Goal: Task Accomplishment & Management: Manage account settings

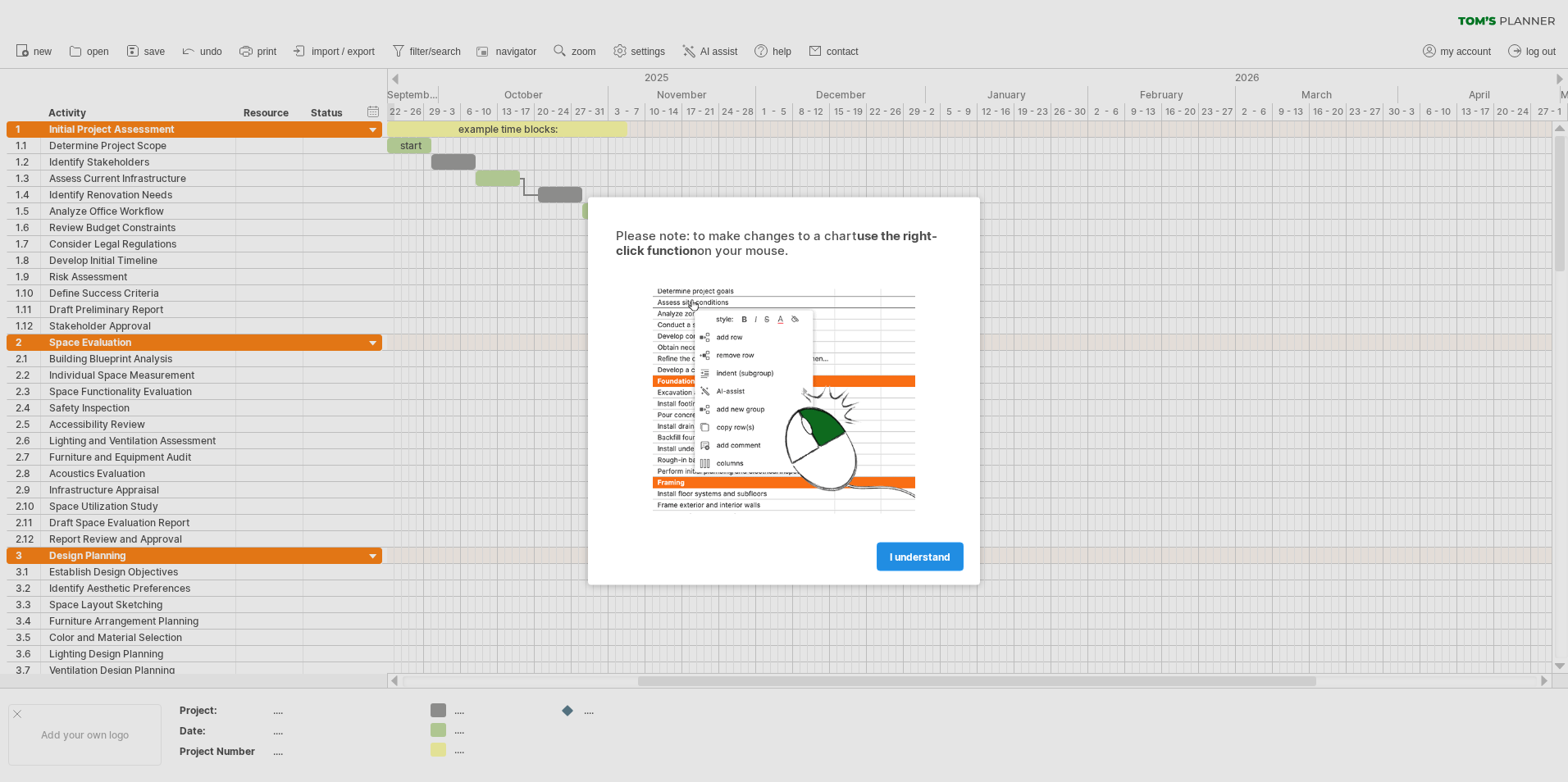
click at [943, 549] on link "I understand" at bounding box center [920, 557] width 87 height 28
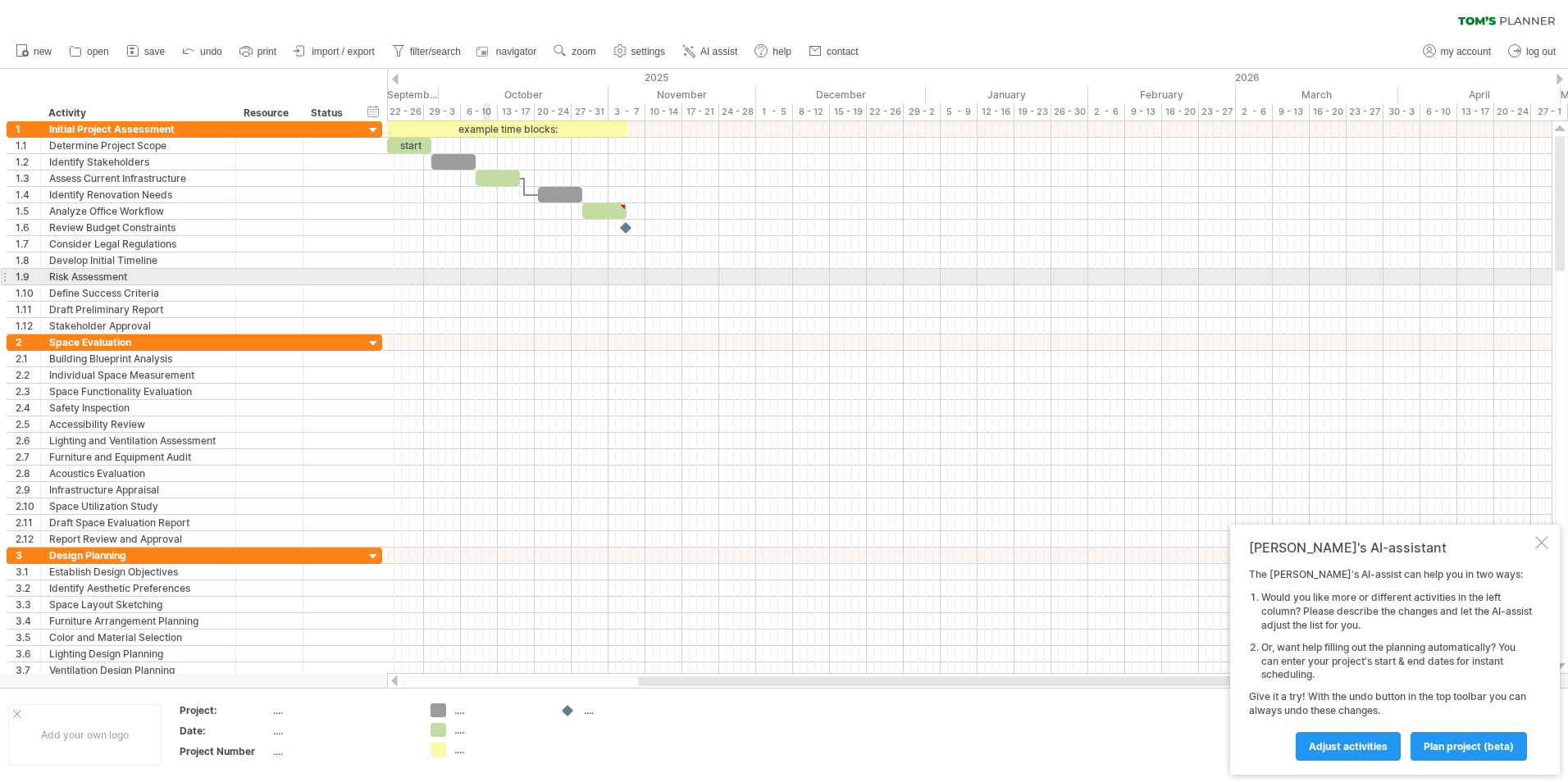
click at [804, 360] on div at bounding box center [970, 360] width 1165 height 17
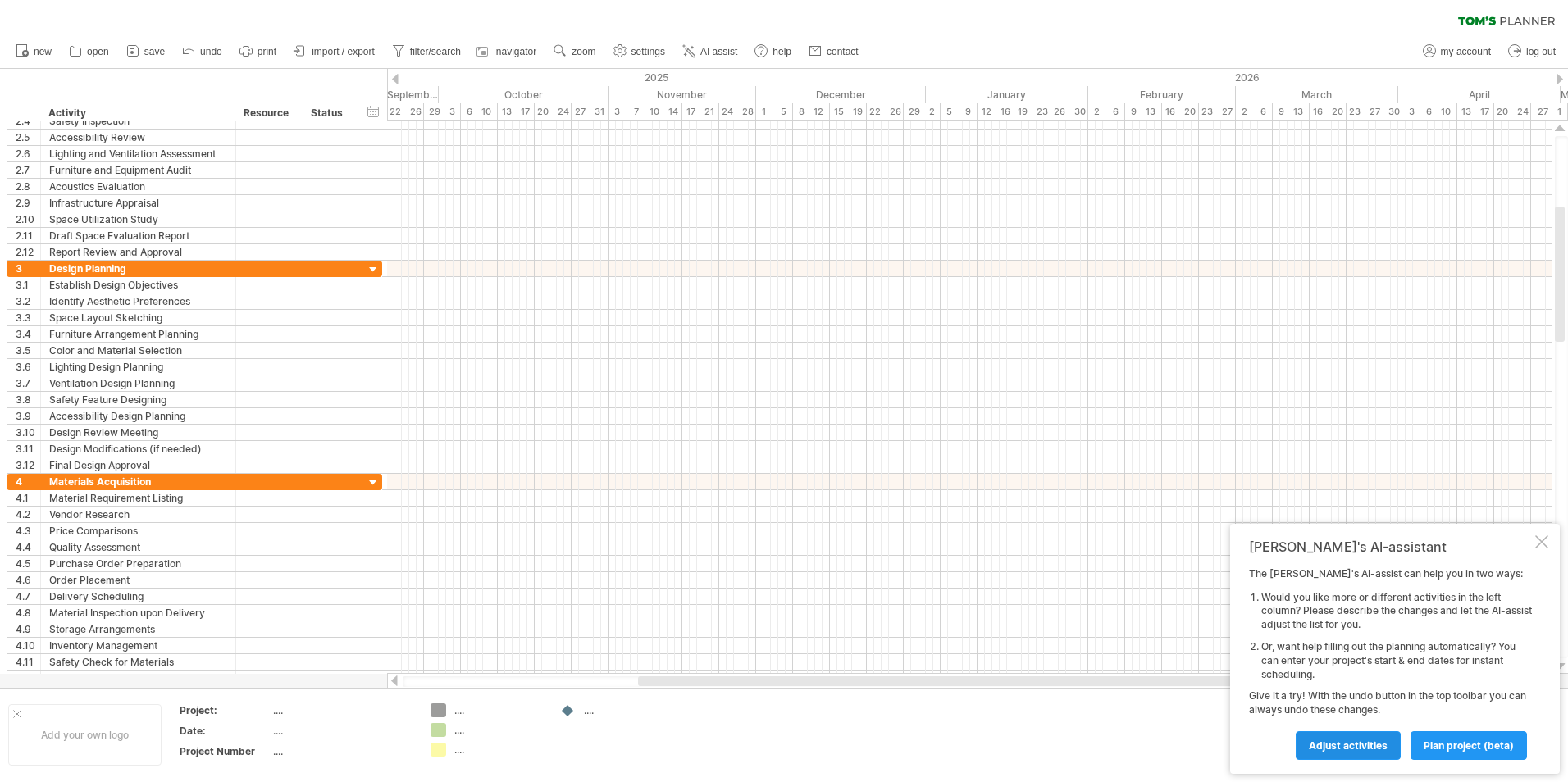
click at [1336, 753] on link "Adjust activities" at bounding box center [1348, 745] width 105 height 28
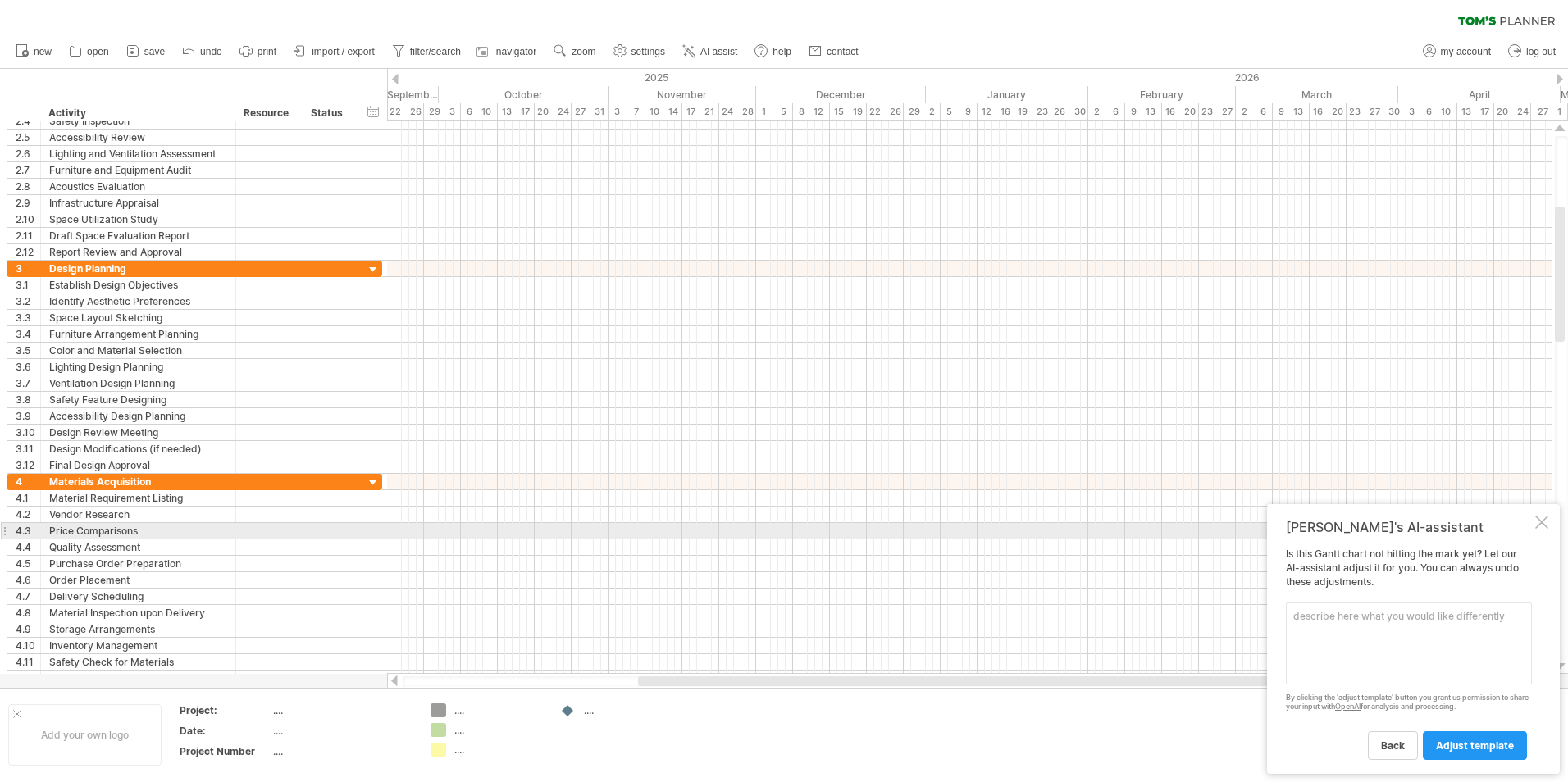
click at [1545, 527] on div at bounding box center [1542, 523] width 13 height 13
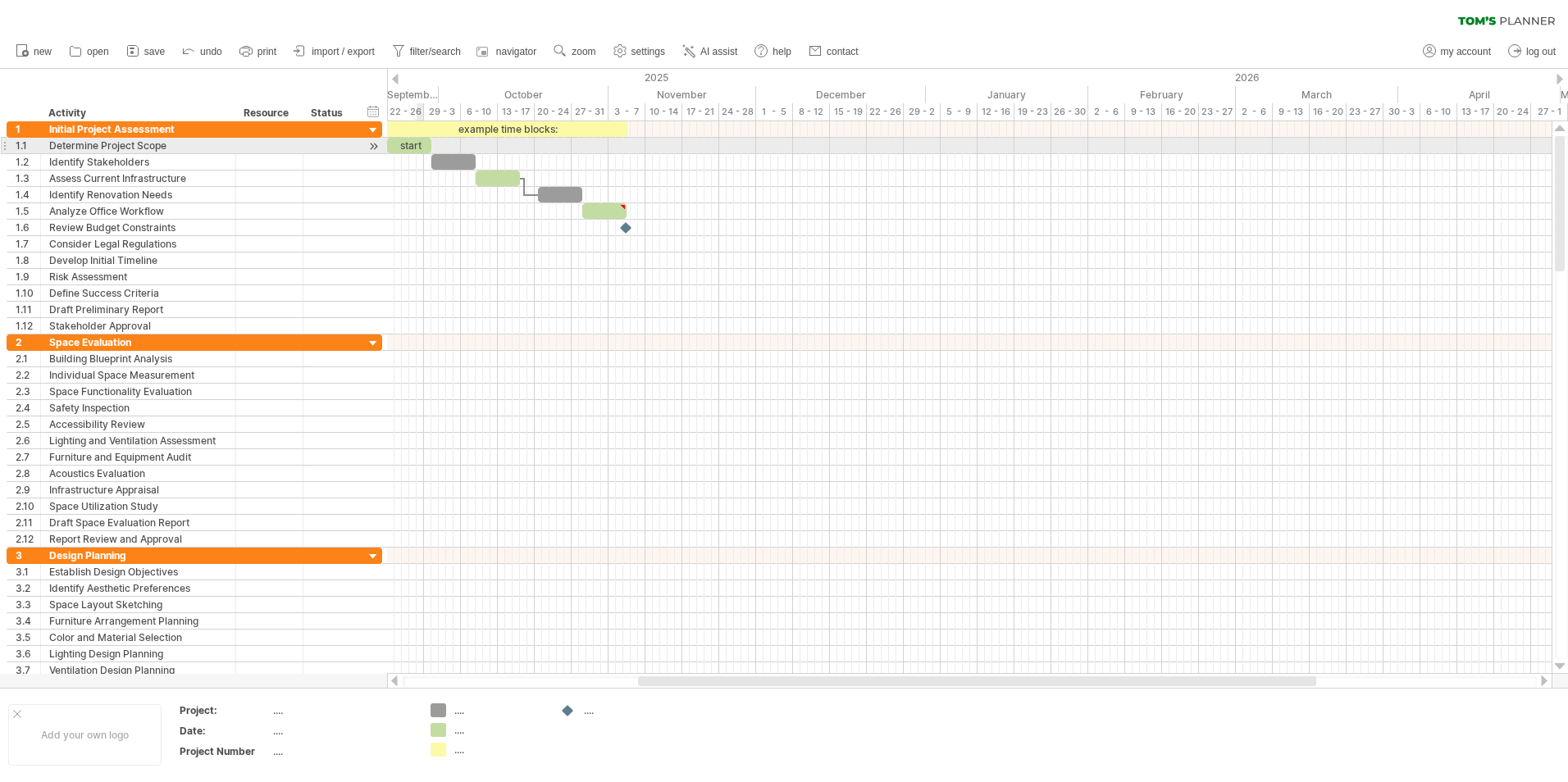
click at [420, 140] on div "start" at bounding box center [409, 146] width 44 height 16
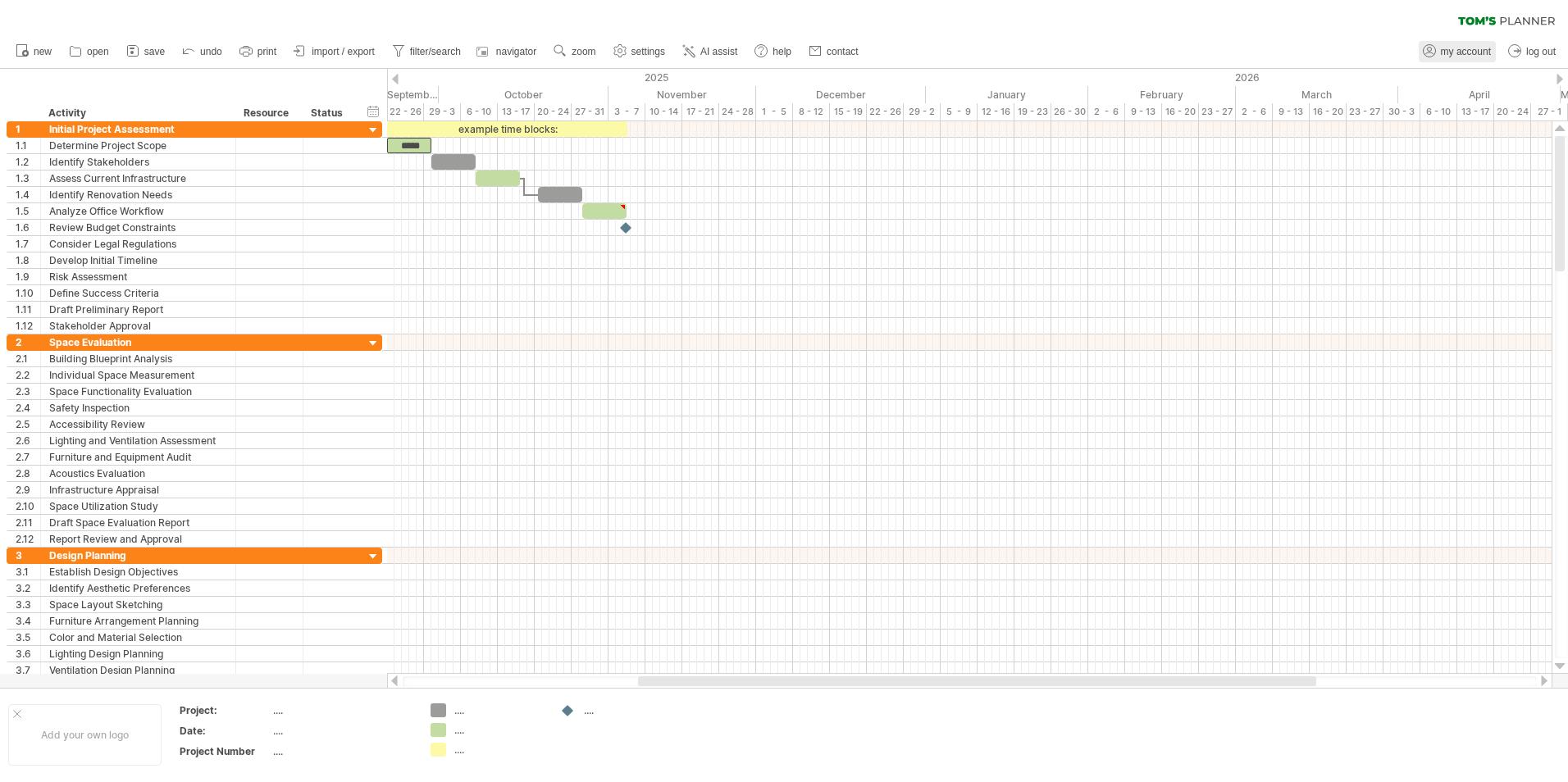
click at [1454, 54] on span "my account" at bounding box center [1466, 52] width 50 height 12
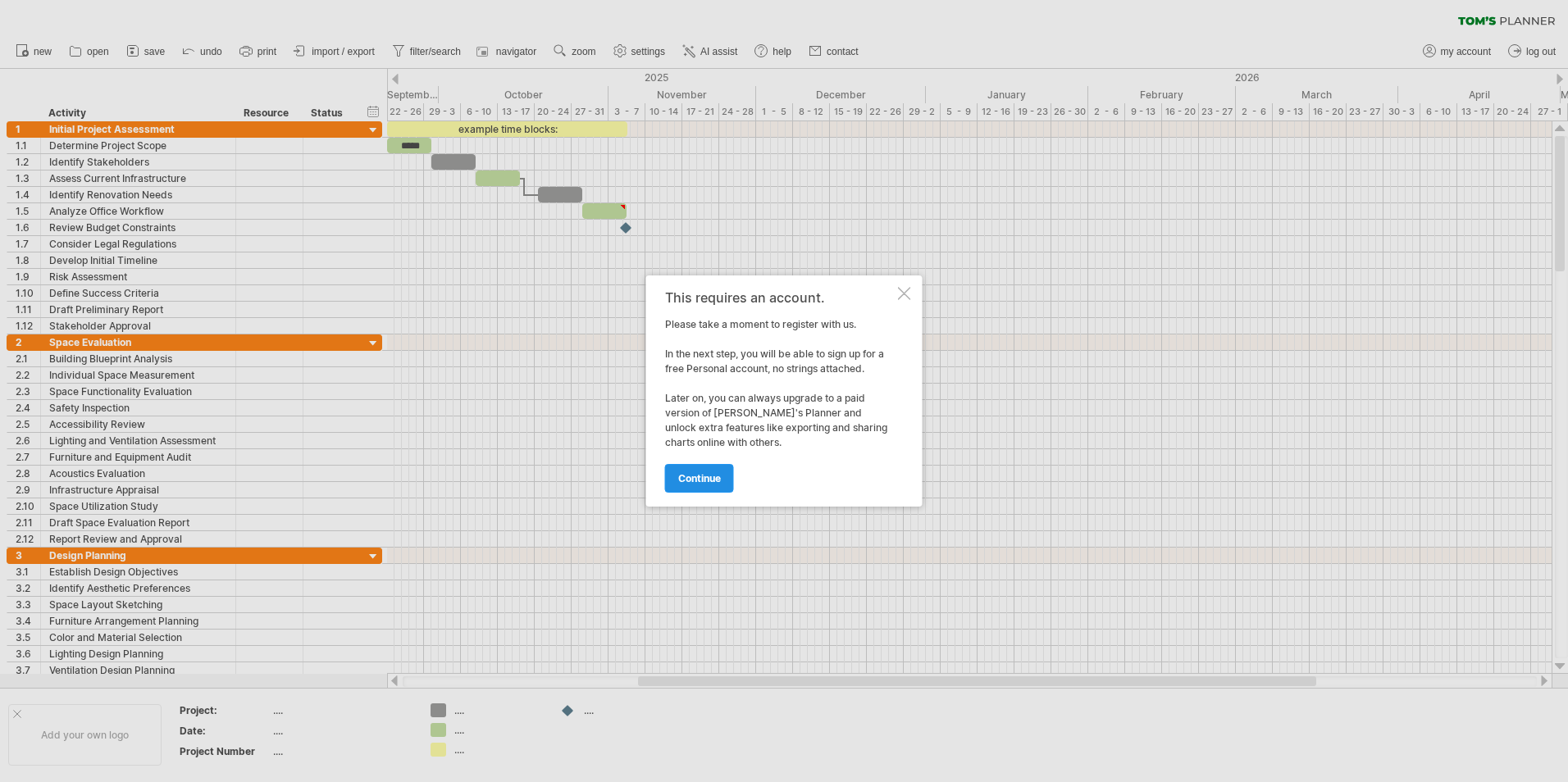
click at [707, 470] on link "continue" at bounding box center [699, 478] width 69 height 28
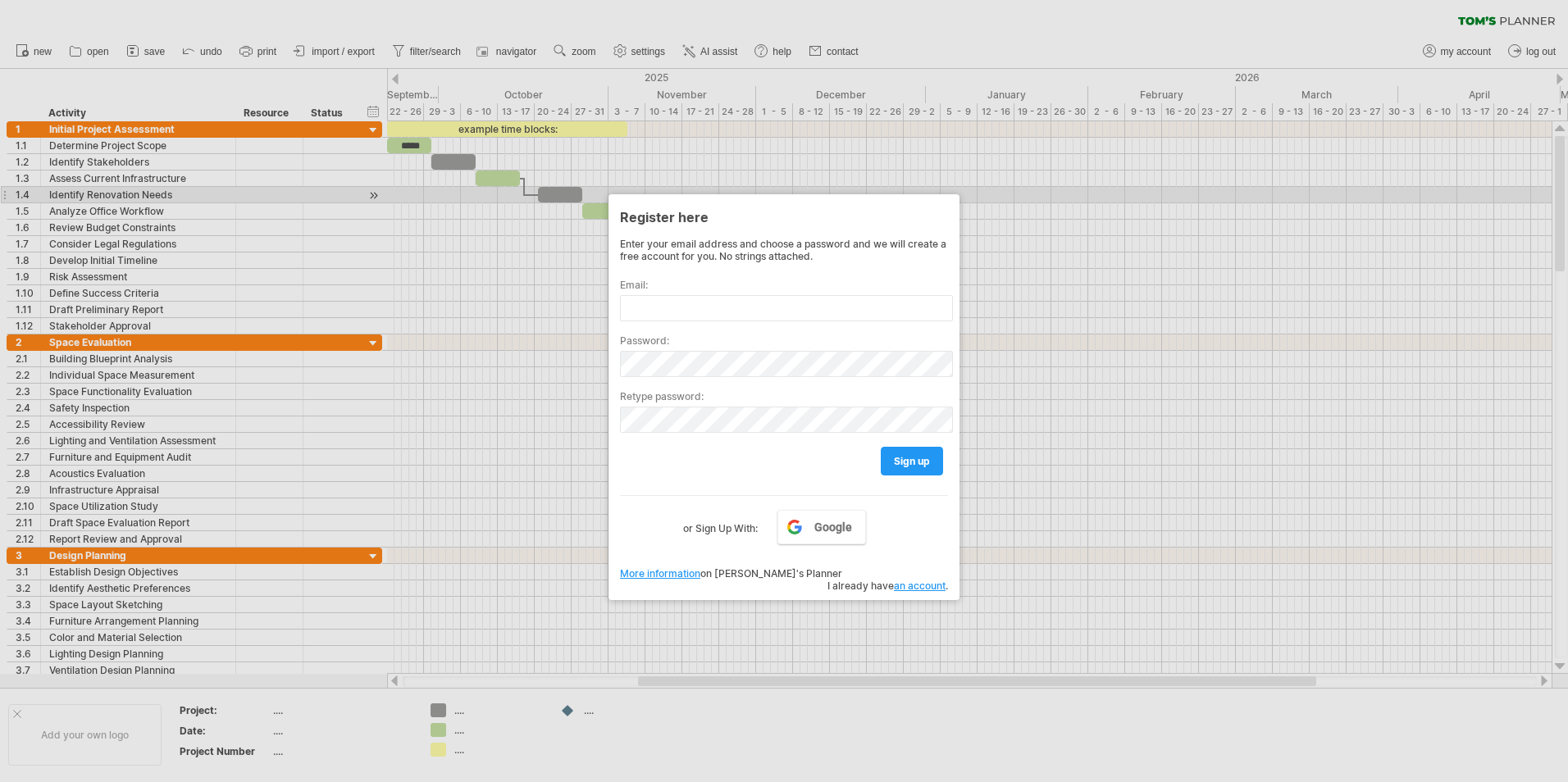
click at [1113, 222] on div at bounding box center [784, 391] width 1568 height 782
